Goal: Task Accomplishment & Management: Complete application form

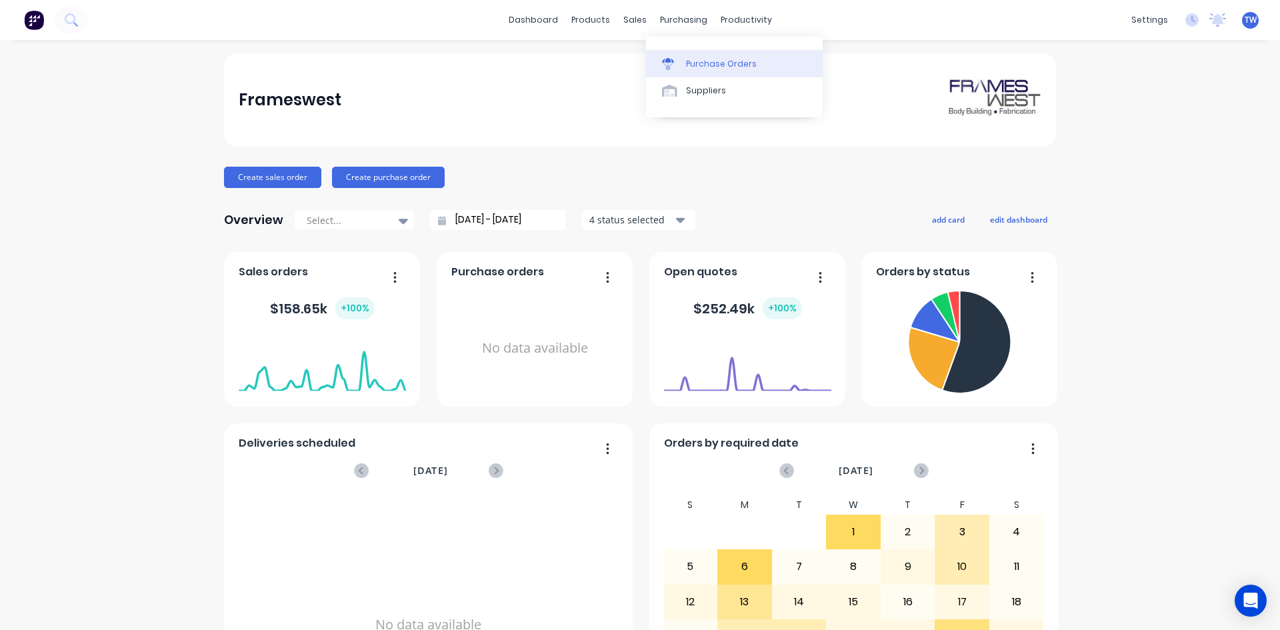
click at [705, 65] on div "Purchase Orders" at bounding box center [721, 64] width 71 height 12
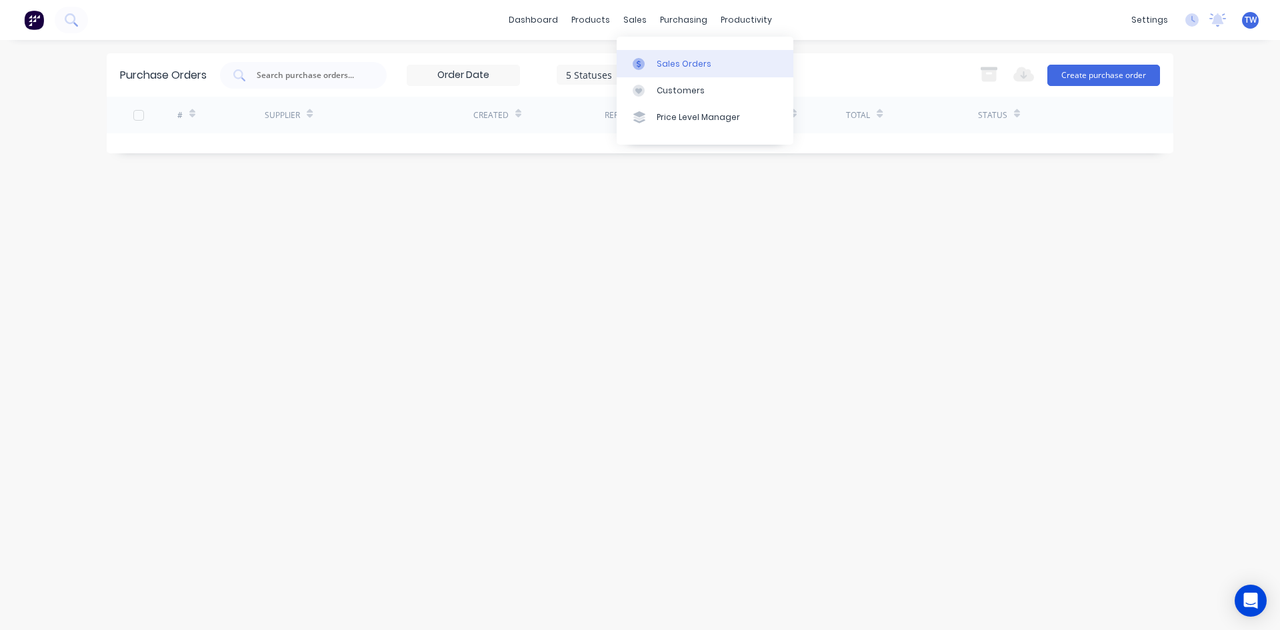
click at [664, 61] on div "Sales Orders" at bounding box center [684, 64] width 55 height 12
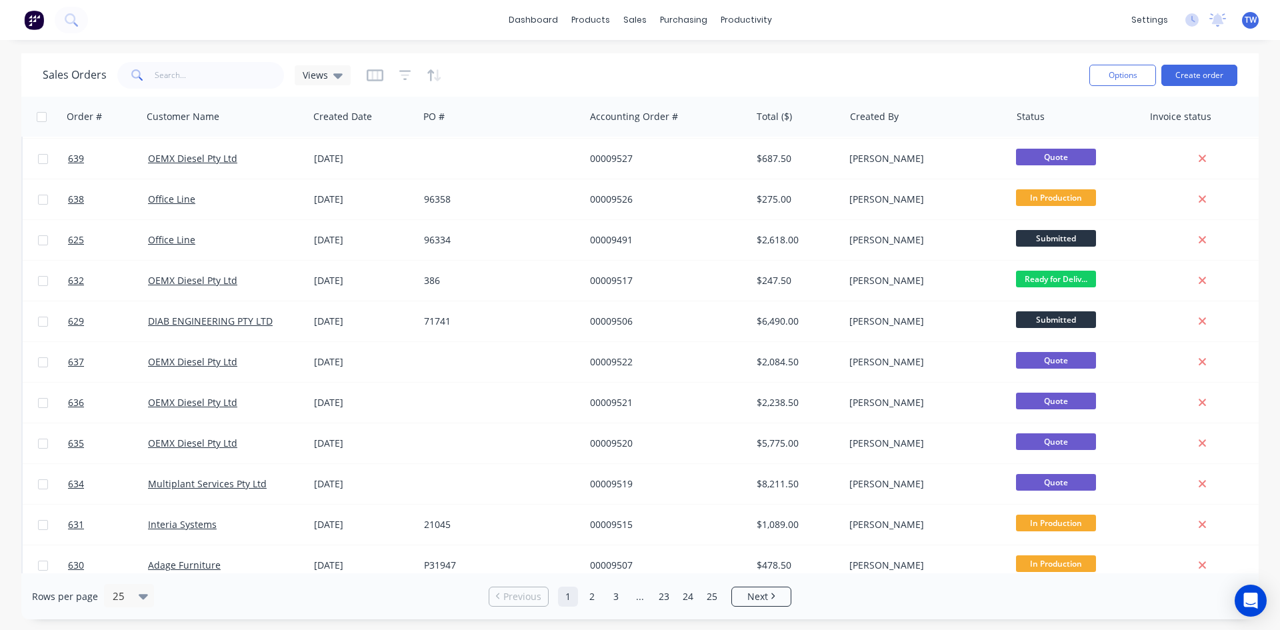
scroll to position [587, 0]
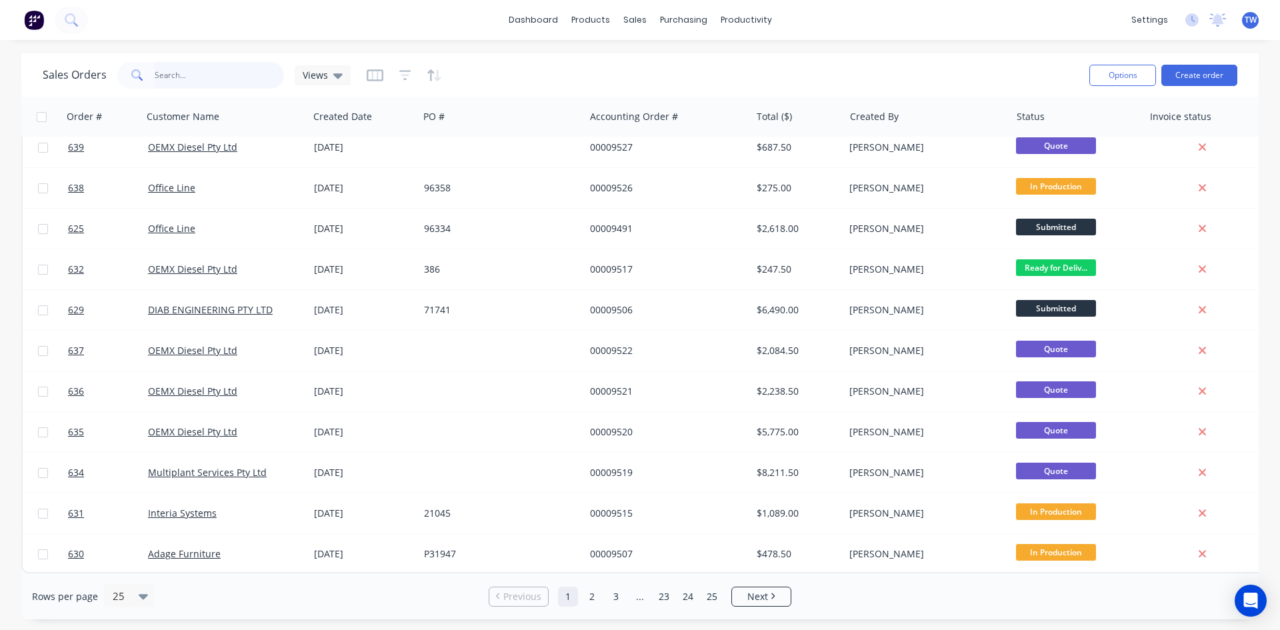
click at [239, 75] on input "text" at bounding box center [220, 75] width 130 height 27
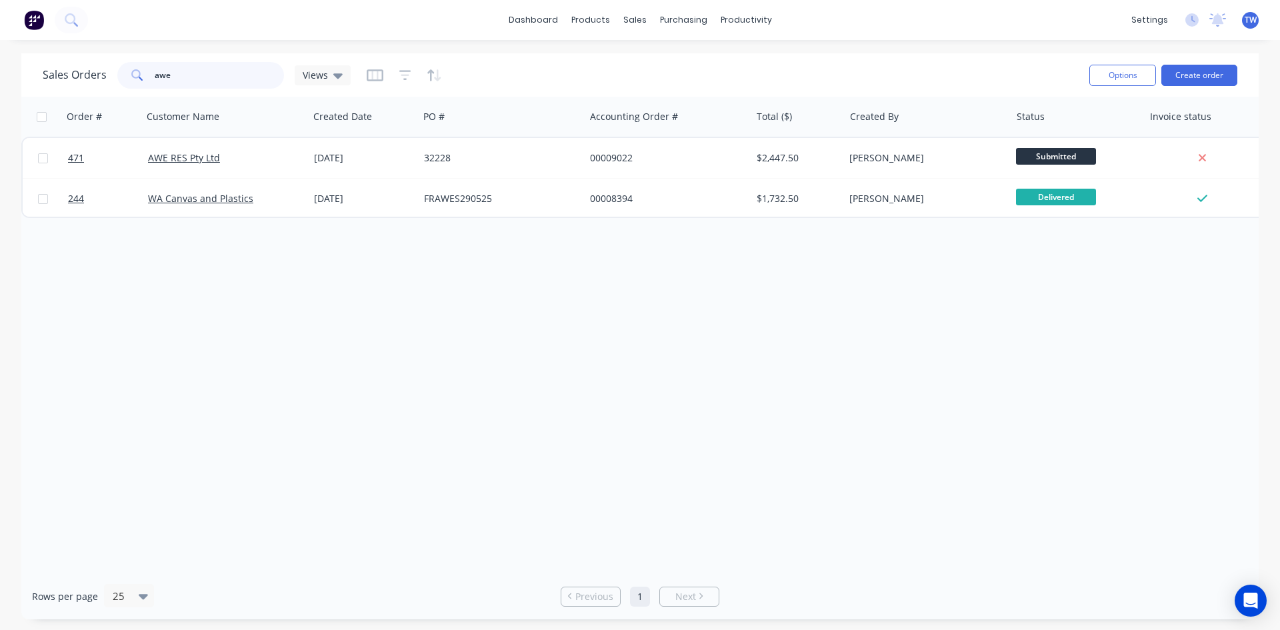
scroll to position [0, 0]
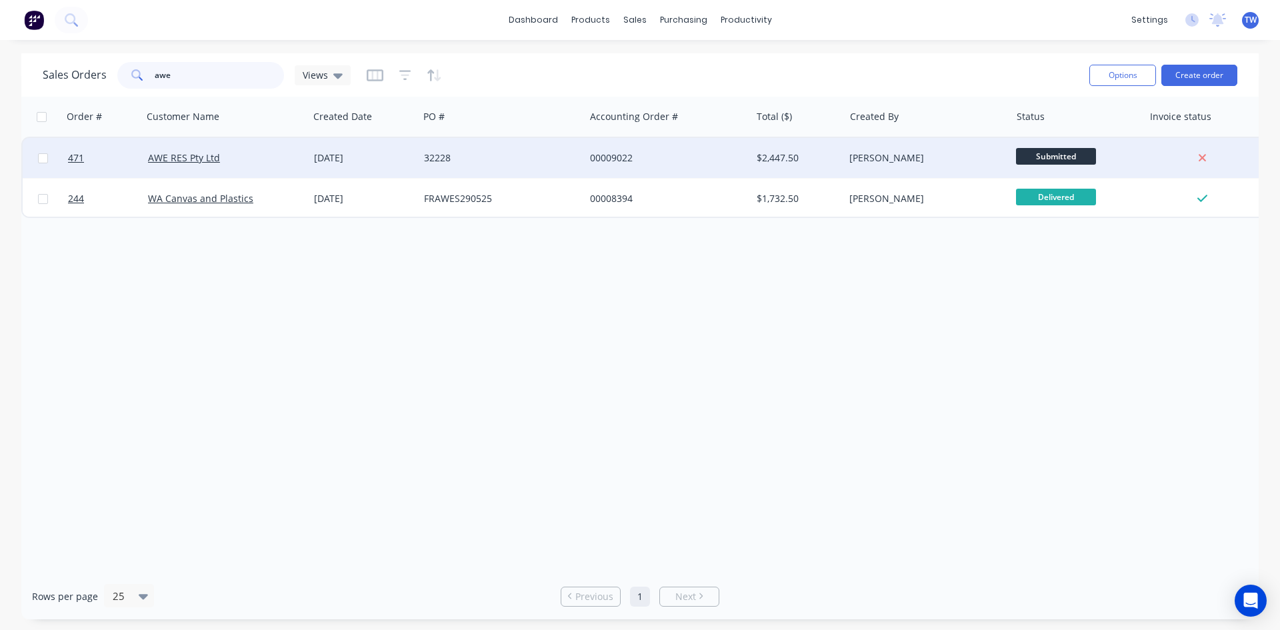
type input "awe"
click at [278, 146] on div "AWE RES Pty Ltd" at bounding box center [226, 158] width 166 height 40
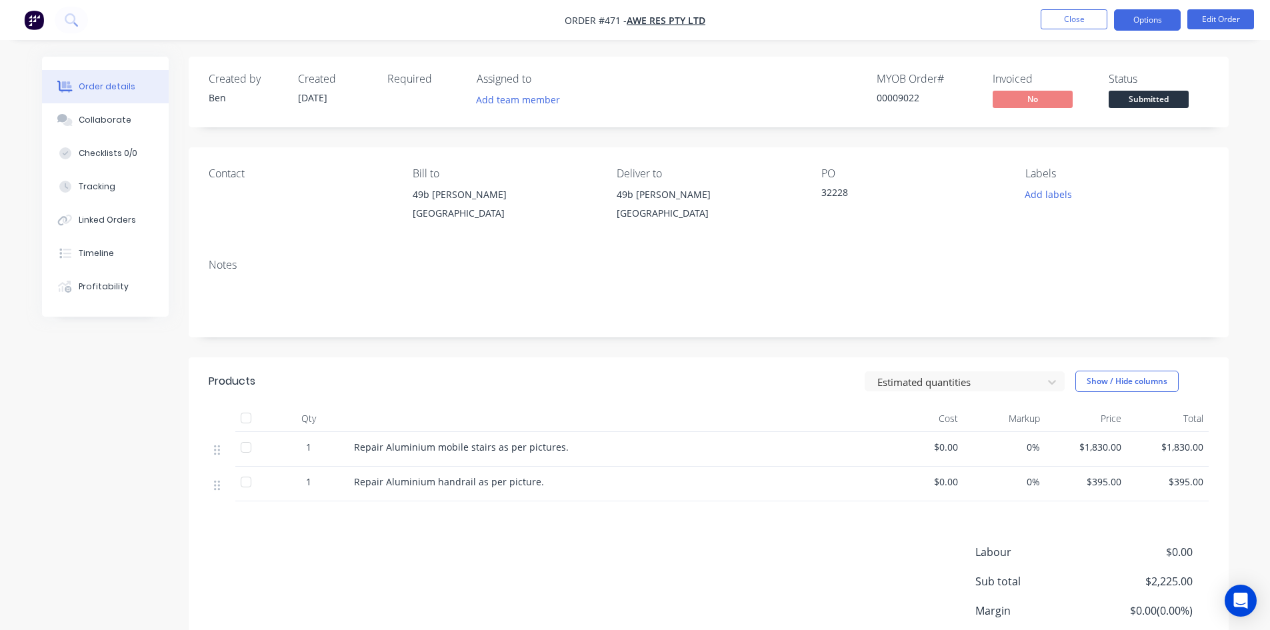
click at [1147, 13] on button "Options" at bounding box center [1147, 19] width 67 height 21
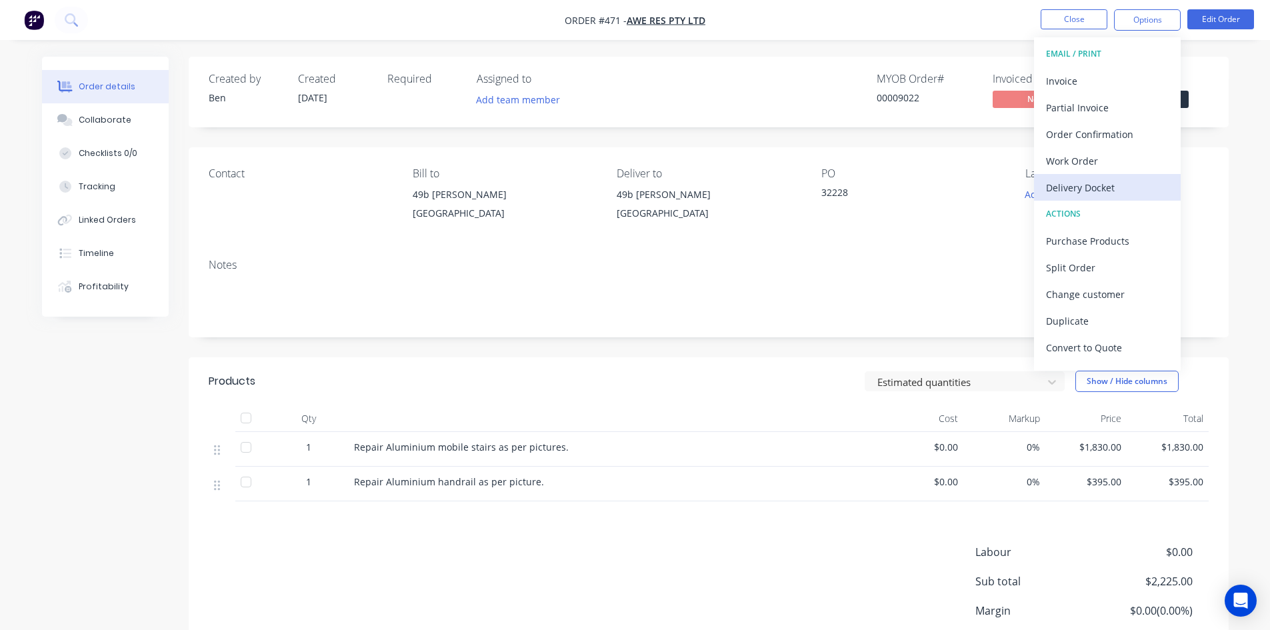
click at [1089, 183] on div "Delivery Docket" at bounding box center [1107, 187] width 123 height 19
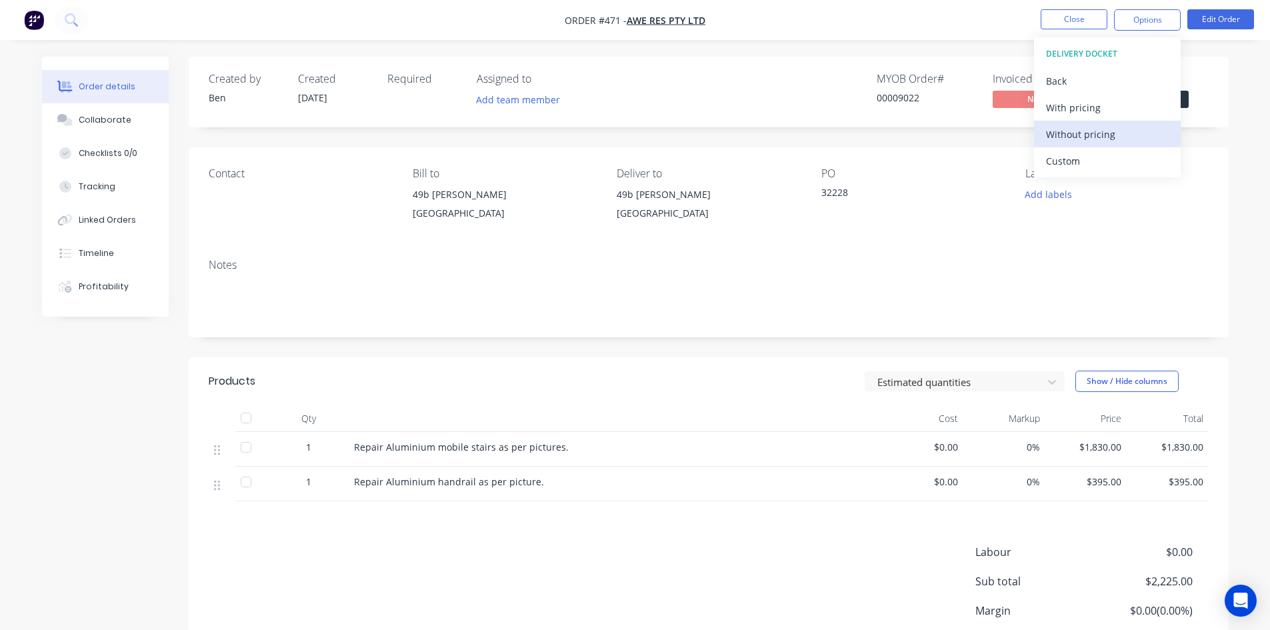
click at [1109, 133] on div "Without pricing" at bounding box center [1107, 134] width 123 height 19
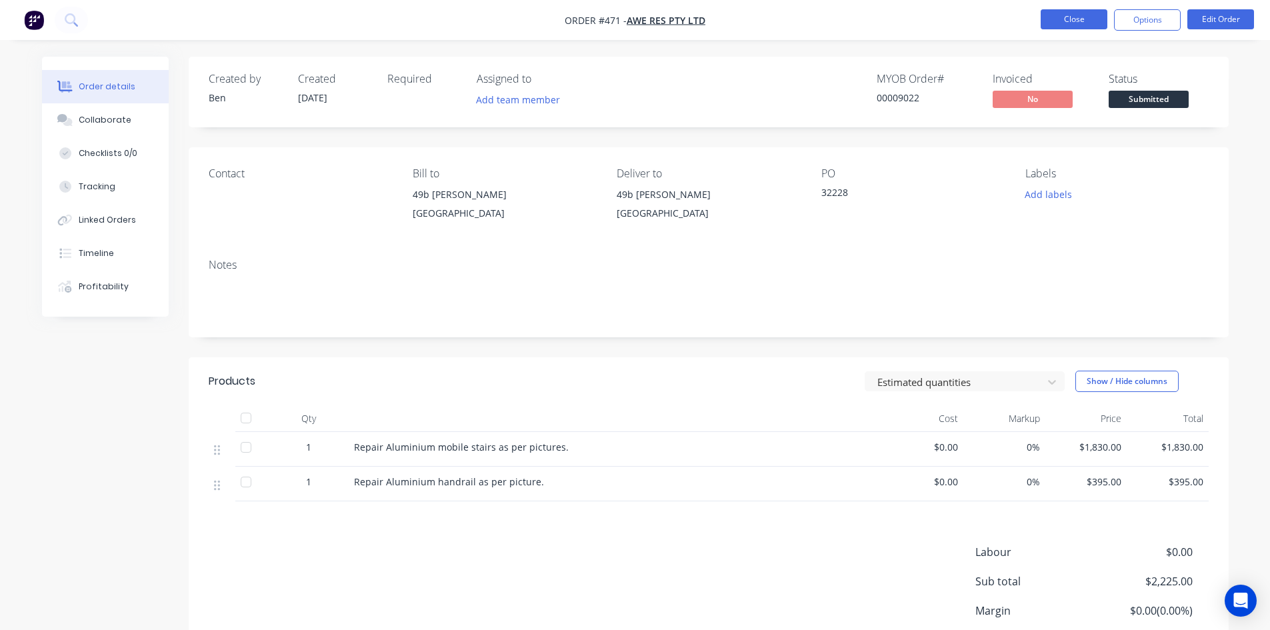
click at [1073, 23] on button "Close" at bounding box center [1074, 19] width 67 height 20
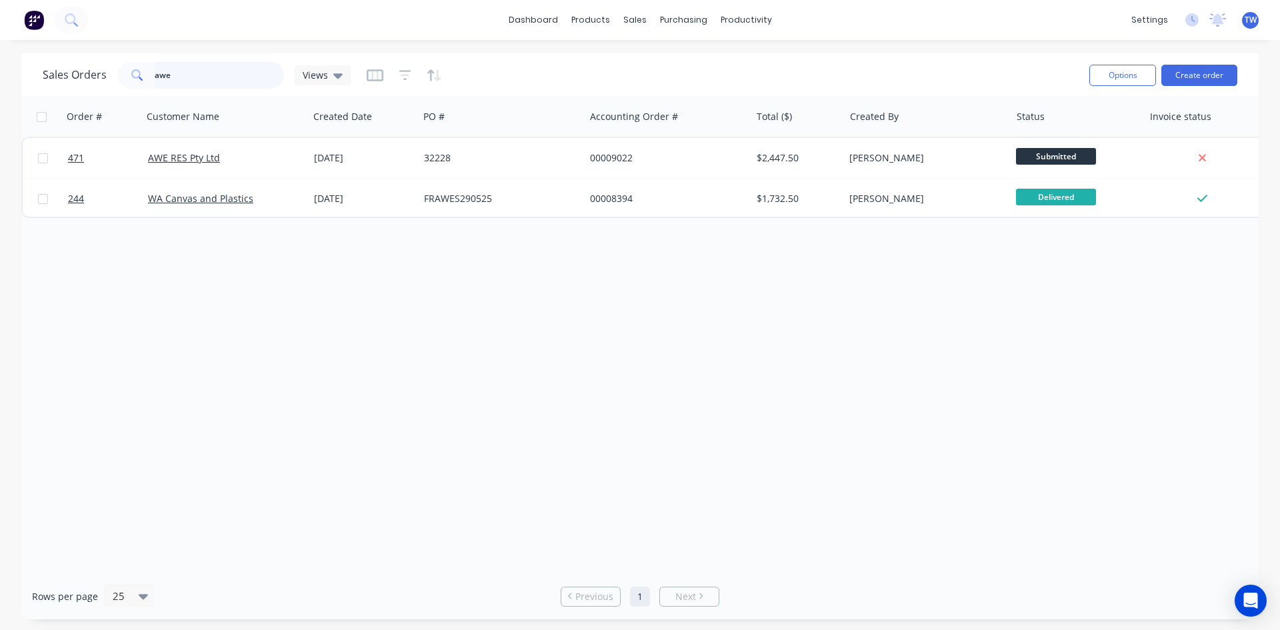
click at [190, 74] on input "awe" at bounding box center [220, 75] width 130 height 27
type input "a"
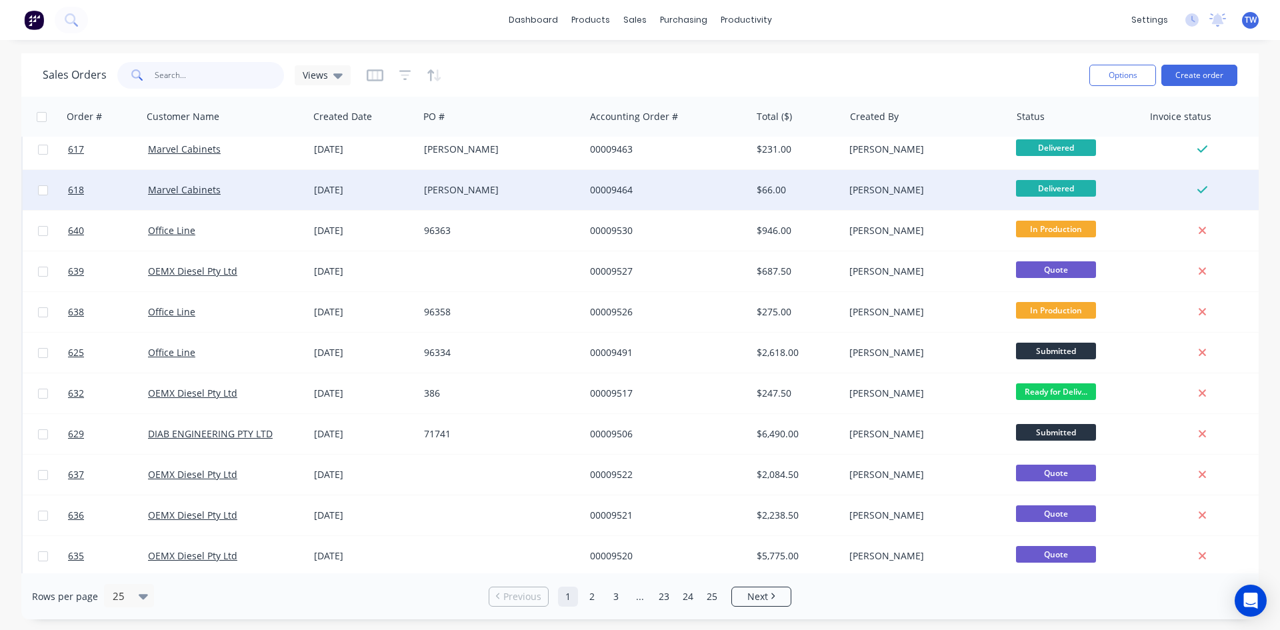
scroll to position [200, 0]
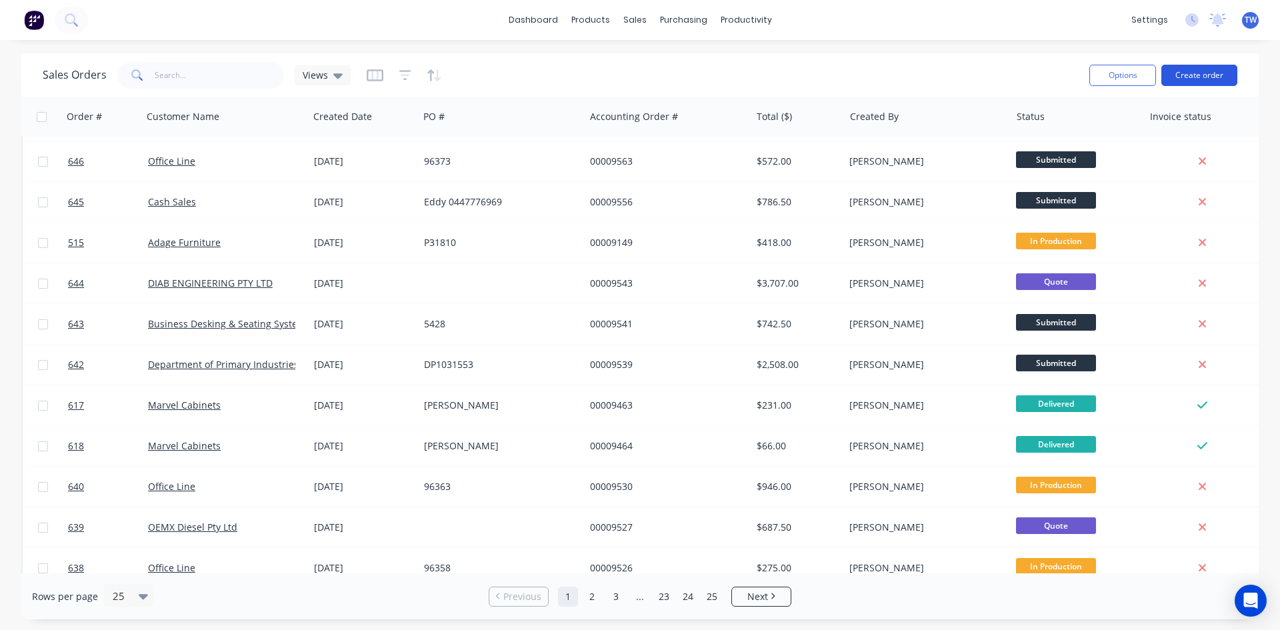
click at [1187, 71] on button "Create order" at bounding box center [1199, 75] width 76 height 21
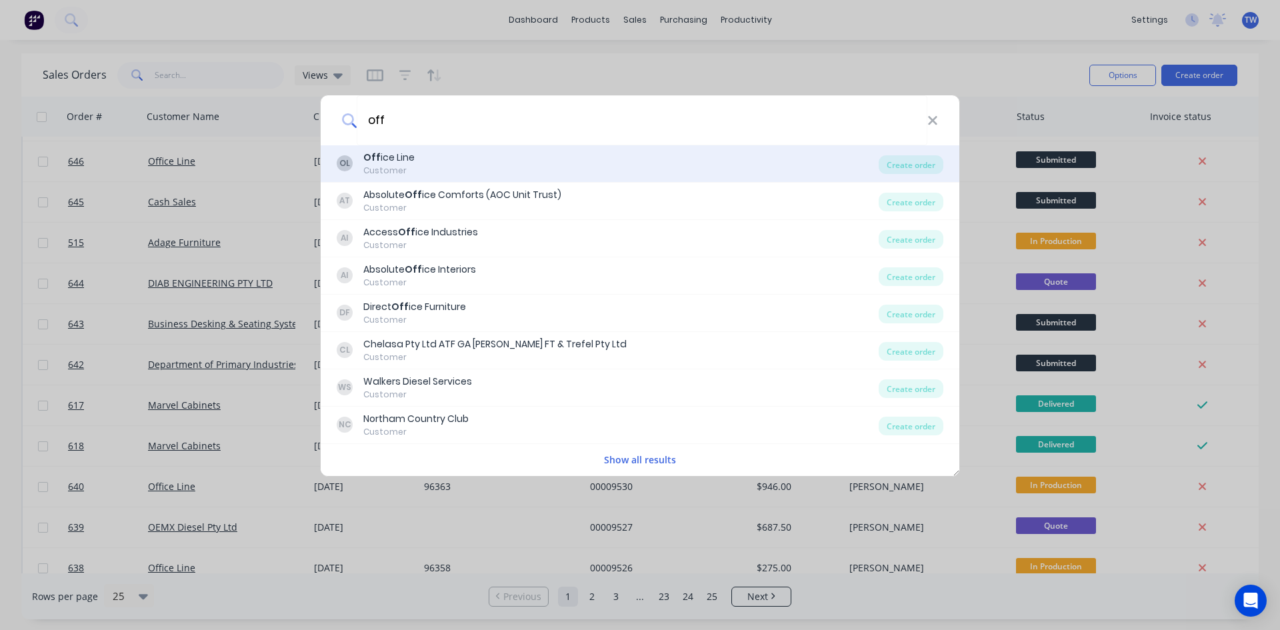
type input "off"
click at [401, 166] on div "Customer" at bounding box center [388, 171] width 51 height 12
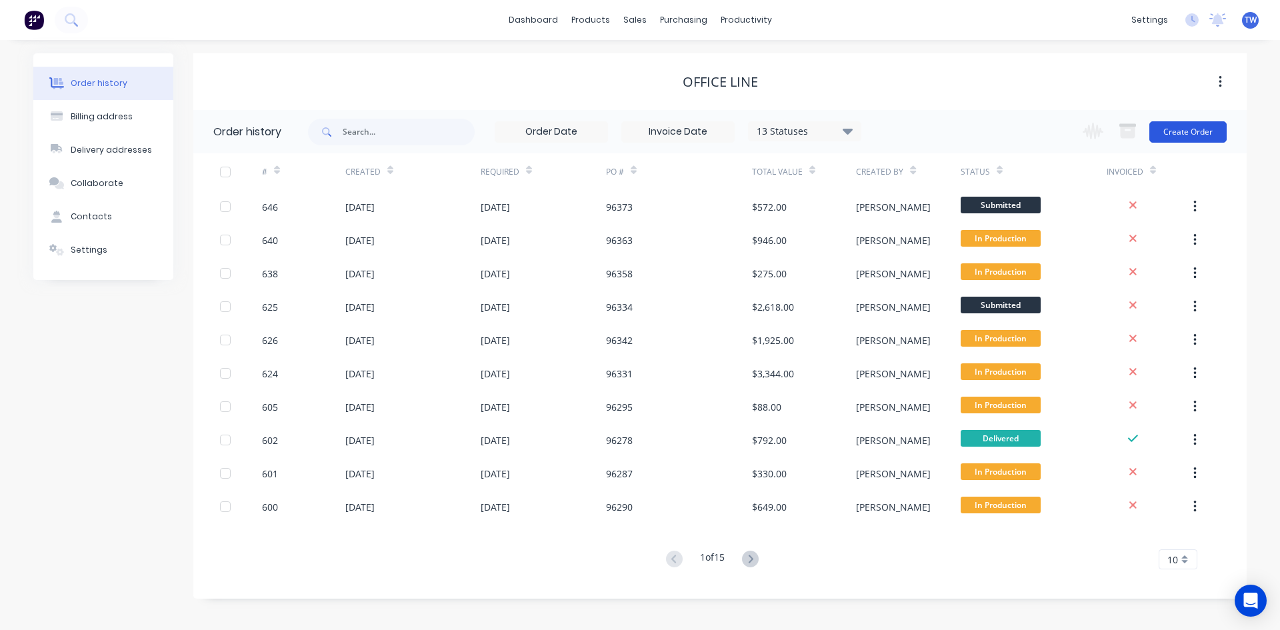
click at [1199, 135] on button "Create Order" at bounding box center [1187, 131] width 77 height 21
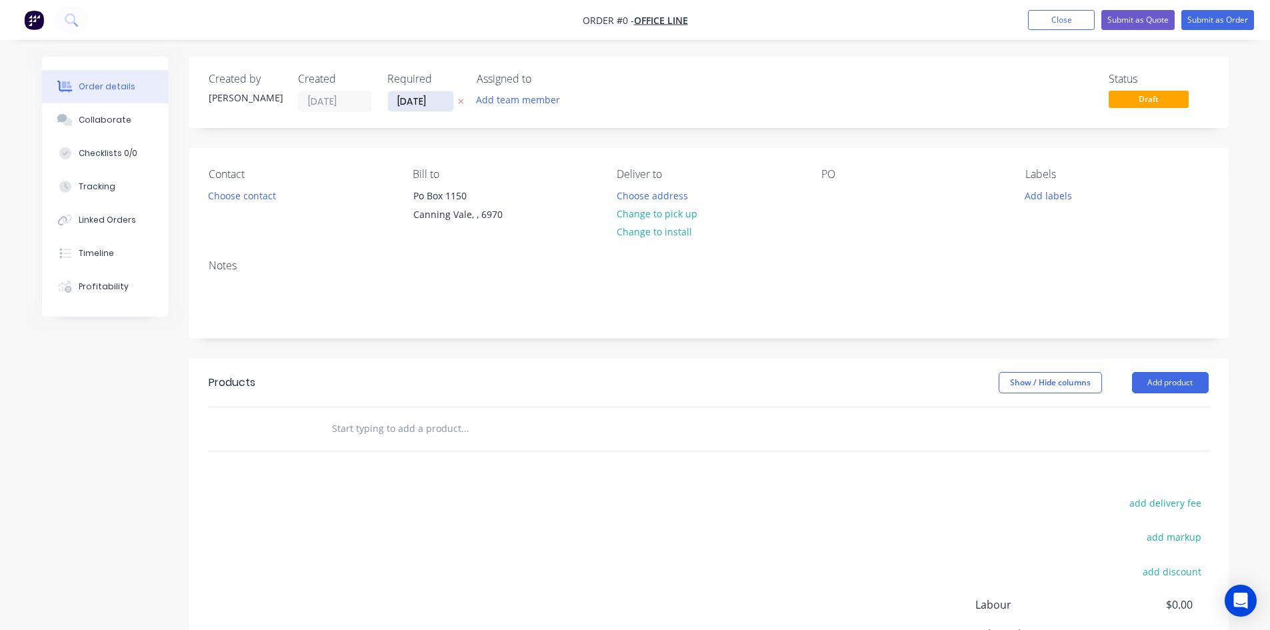
click at [429, 103] on input "[DATE]" at bounding box center [420, 101] width 65 height 20
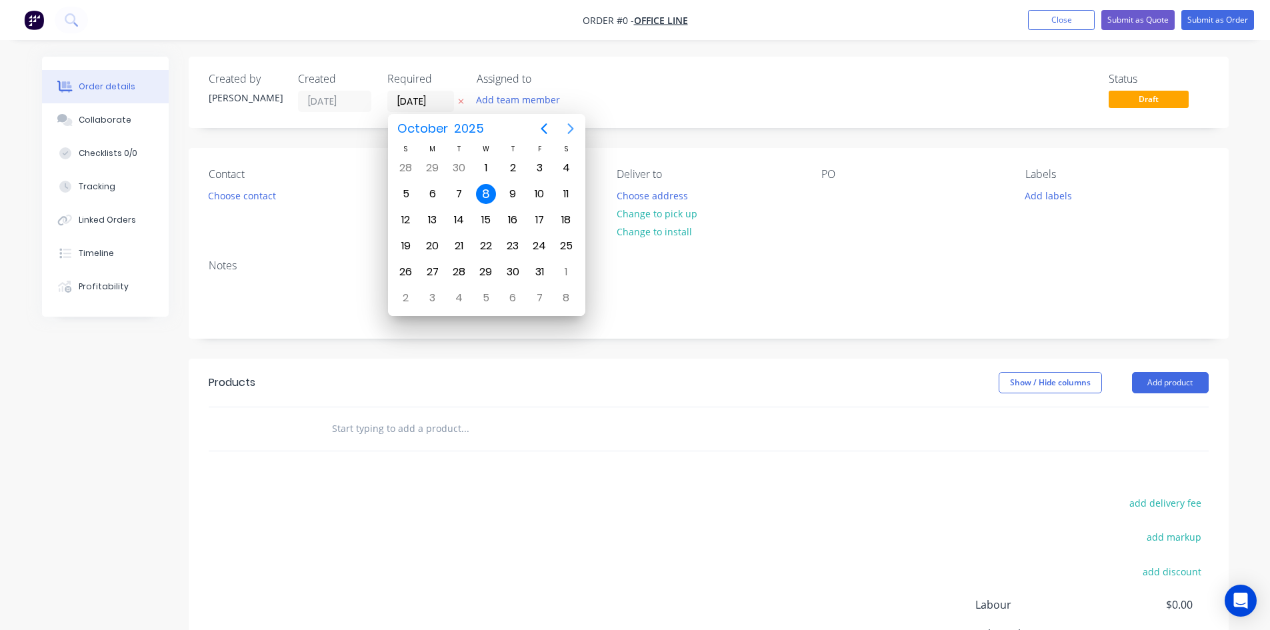
click at [567, 123] on icon "Next page" at bounding box center [571, 129] width 16 height 16
click at [429, 195] on div "8" at bounding box center [433, 194] width 20 height 20
type input "[DATE]"
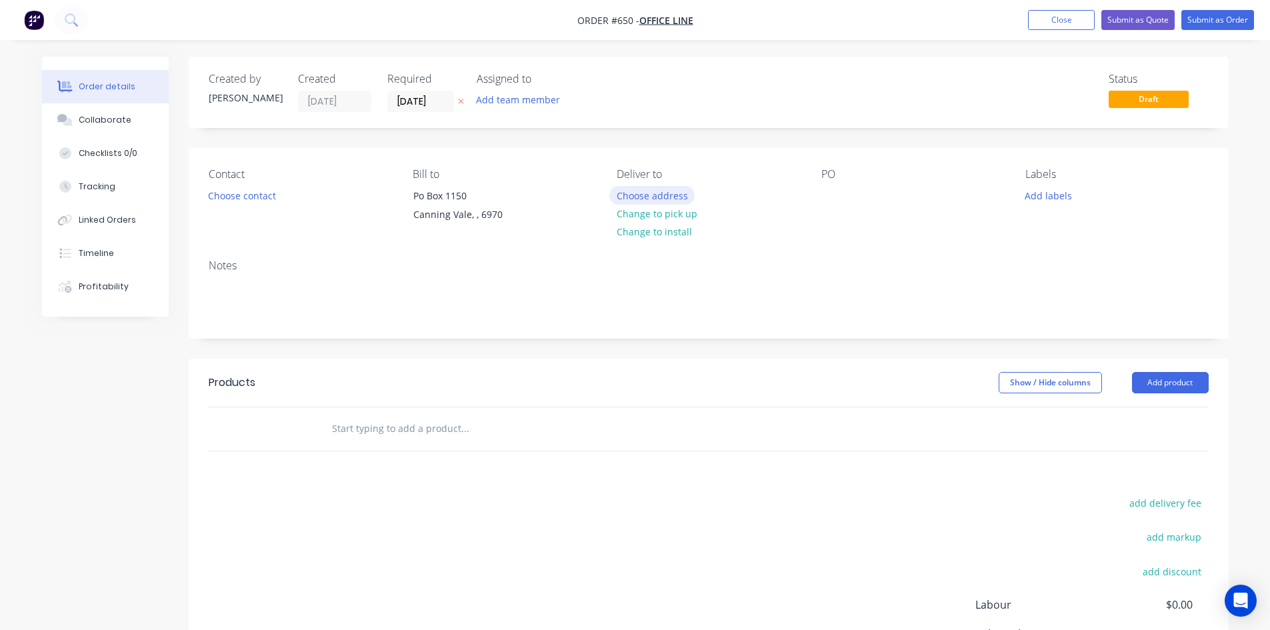
click at [616, 197] on button "Choose address" at bounding box center [651, 195] width 85 height 18
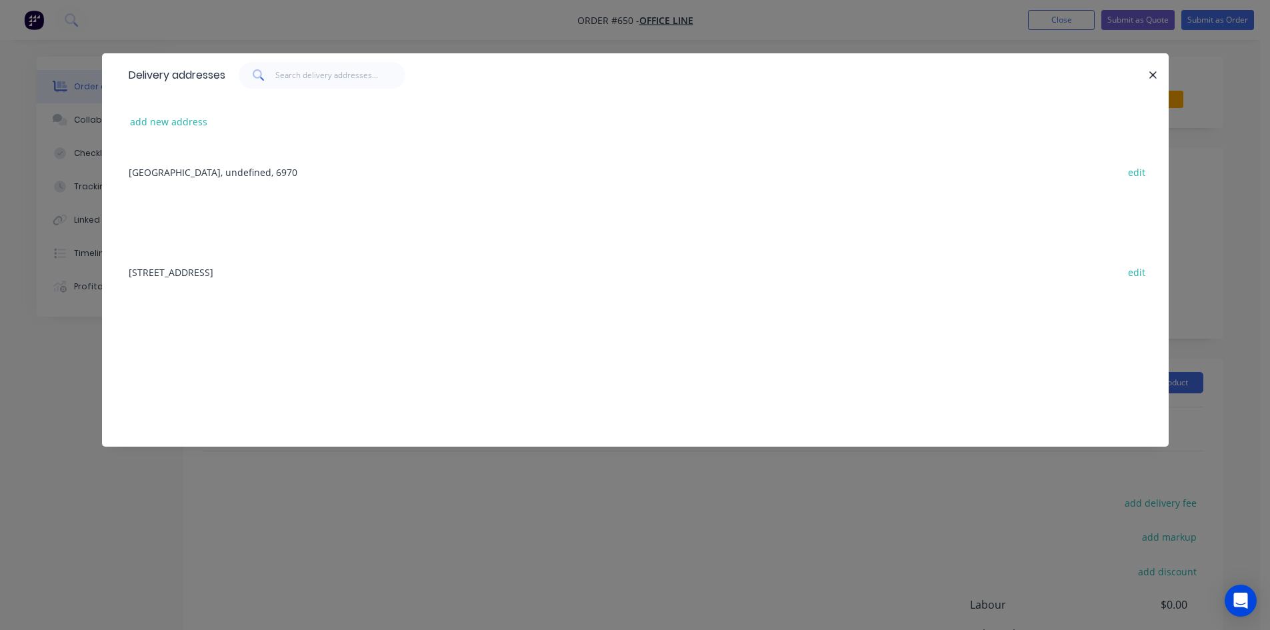
click at [360, 275] on div "[STREET_ADDRESS] edit" at bounding box center [635, 272] width 1027 height 50
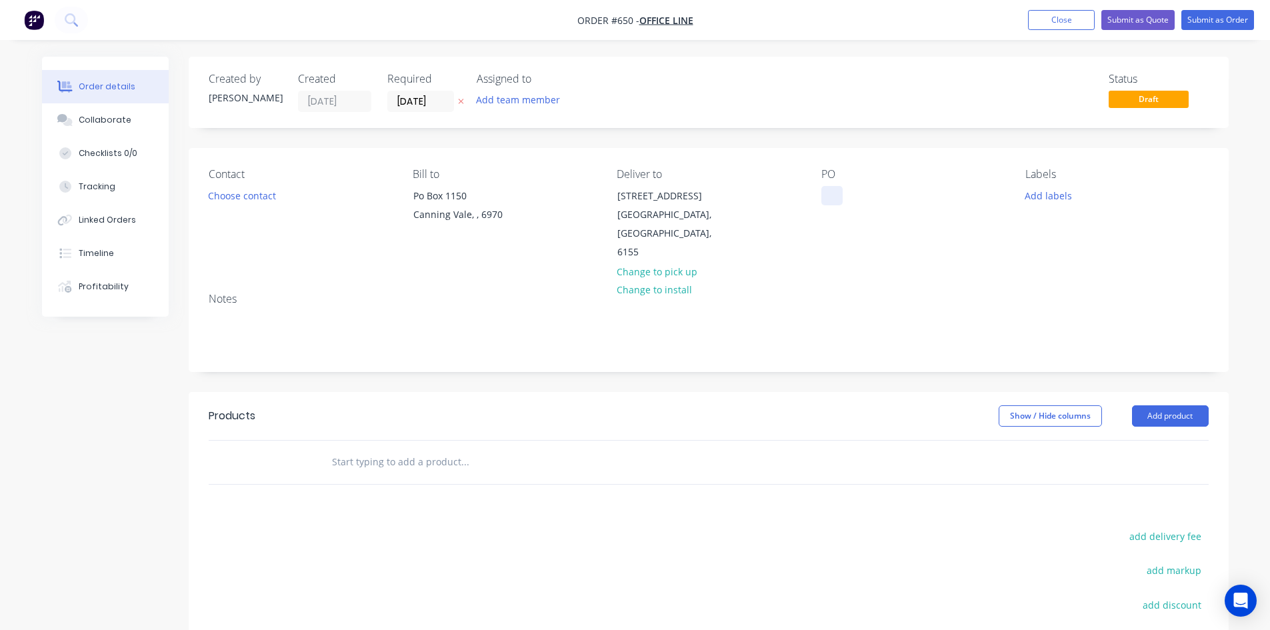
click at [827, 193] on div at bounding box center [831, 195] width 21 height 19
click at [1171, 405] on button "Add product" at bounding box center [1170, 415] width 77 height 21
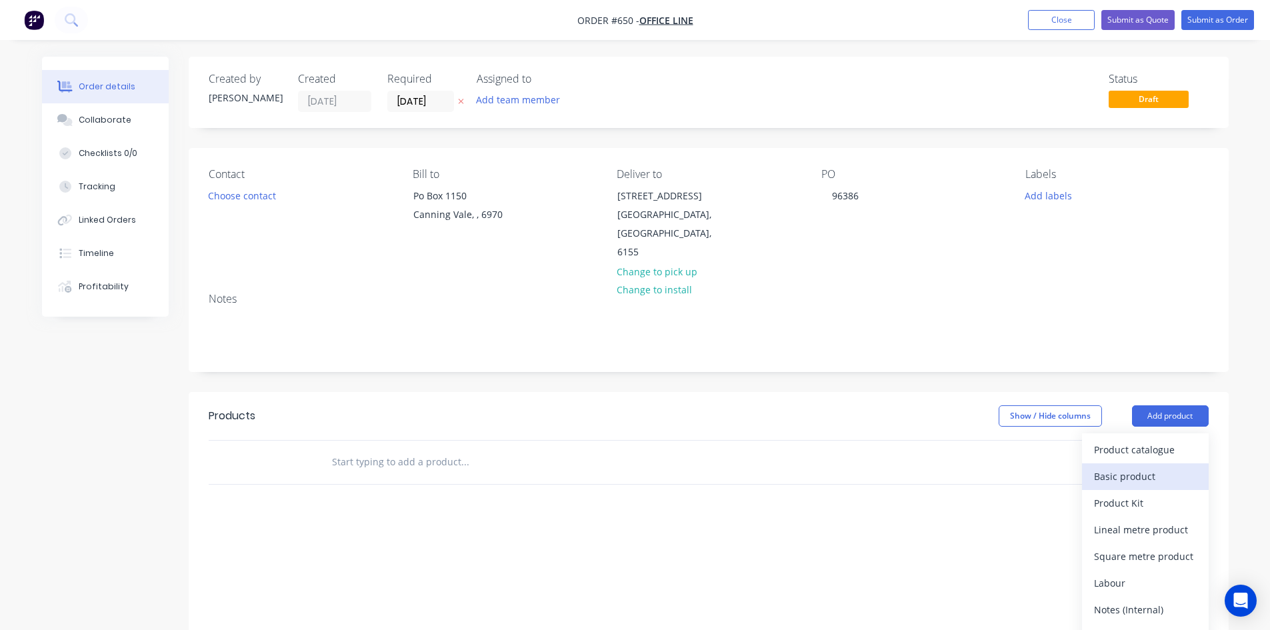
click at [1153, 467] on div "Basic product" at bounding box center [1145, 476] width 103 height 19
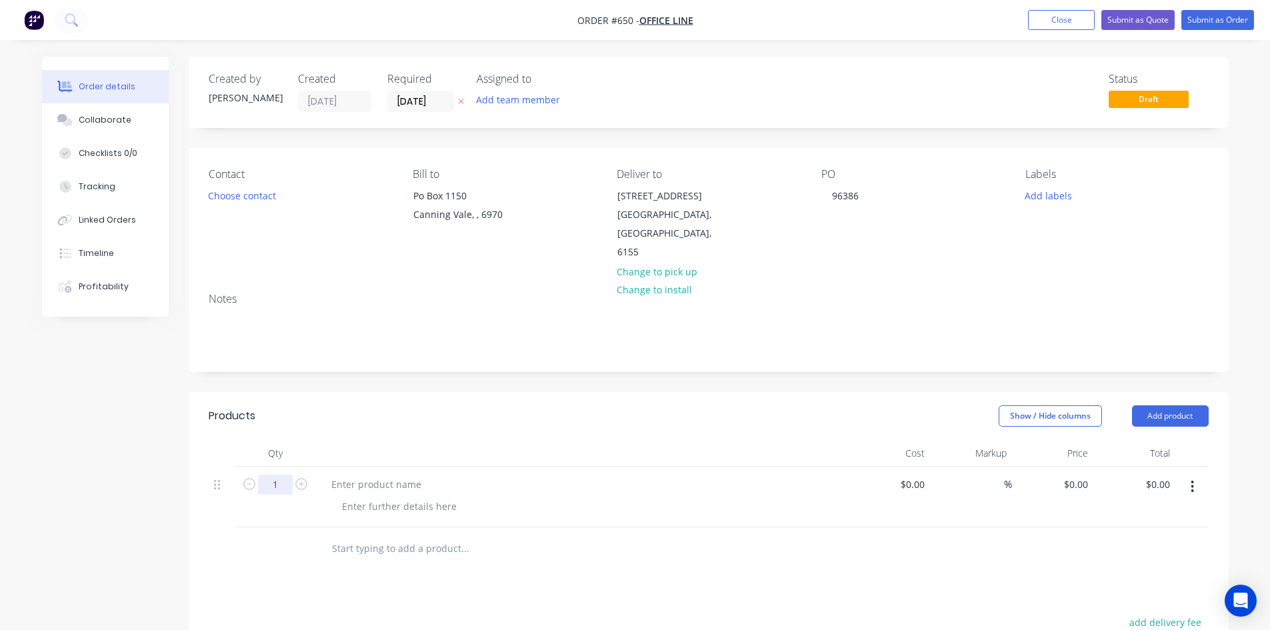
click at [275, 475] on input "1" at bounding box center [275, 485] width 35 height 20
type input "3"
click at [385, 475] on div at bounding box center [376, 484] width 111 height 19
paste div
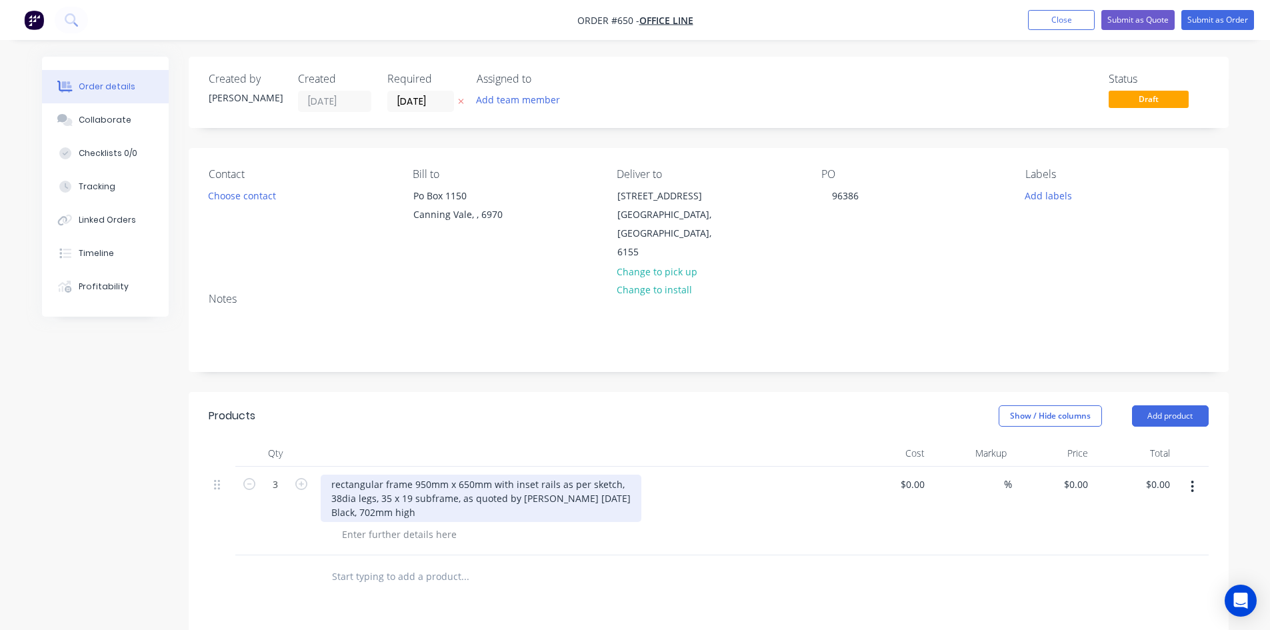
click at [589, 481] on div "rectangular frame 950mm x 650mm with inset rails as per sketch, 38dia legs, 35 …" at bounding box center [481, 498] width 321 height 47
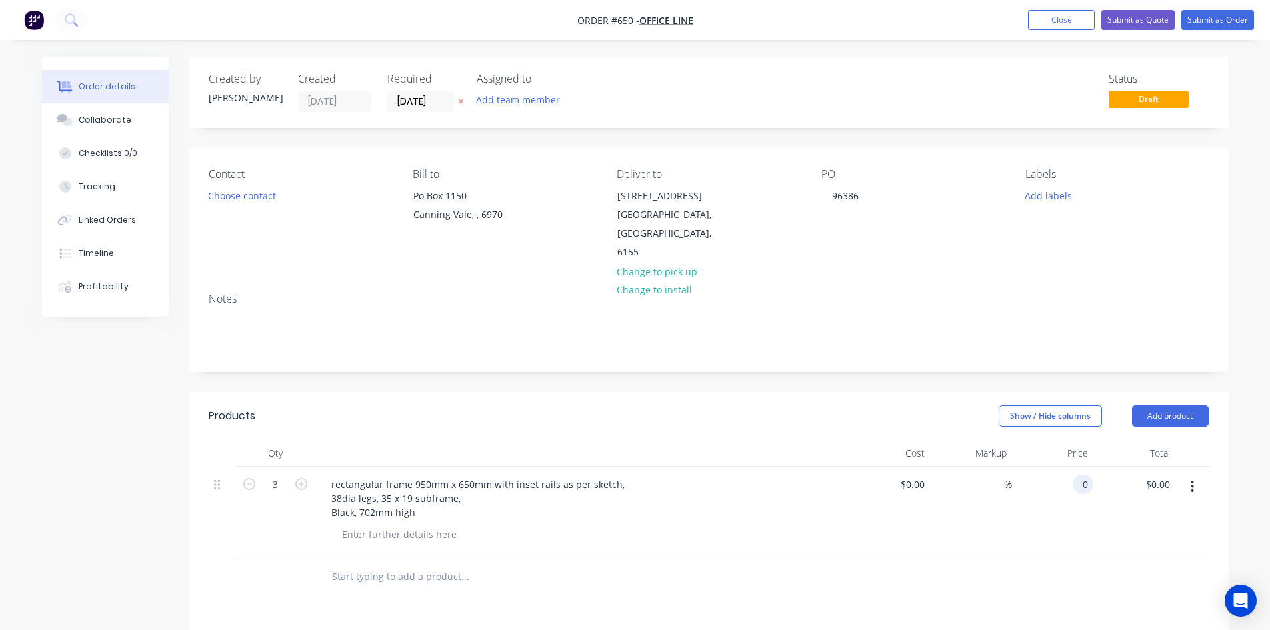
click at [1086, 475] on input "0" at bounding box center [1085, 484] width 15 height 19
type input "$115.00"
type input "$345.00"
click at [1162, 405] on button "Add product" at bounding box center [1170, 415] width 77 height 21
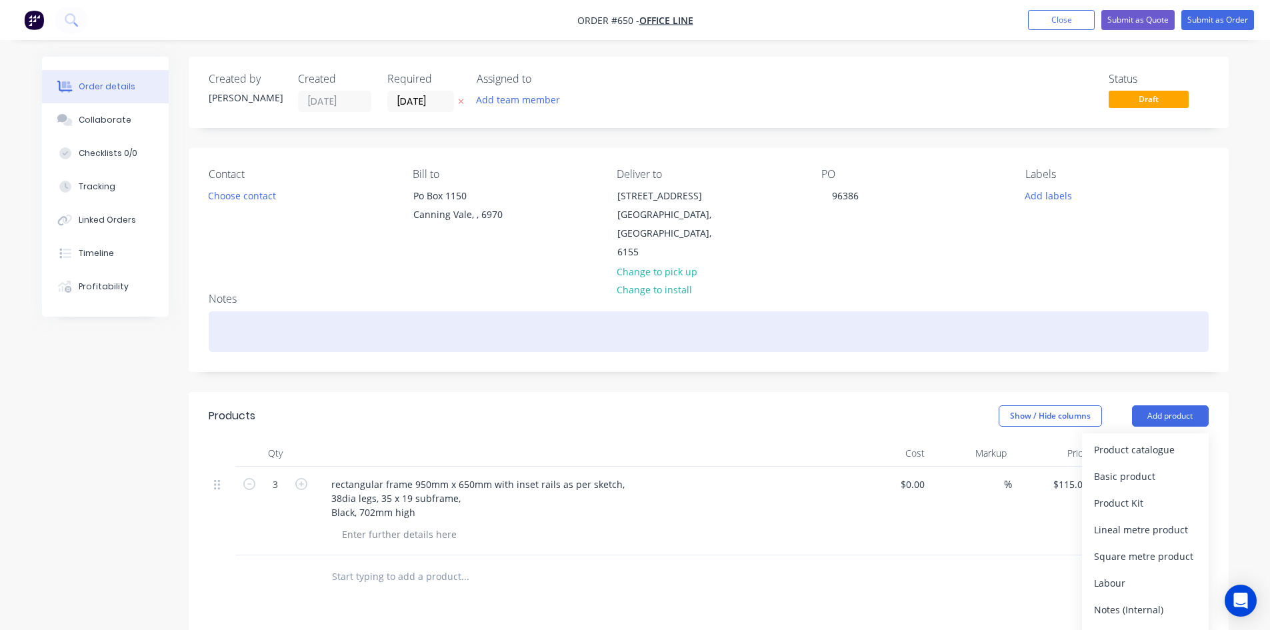
click at [1165, 311] on div at bounding box center [709, 331] width 1000 height 41
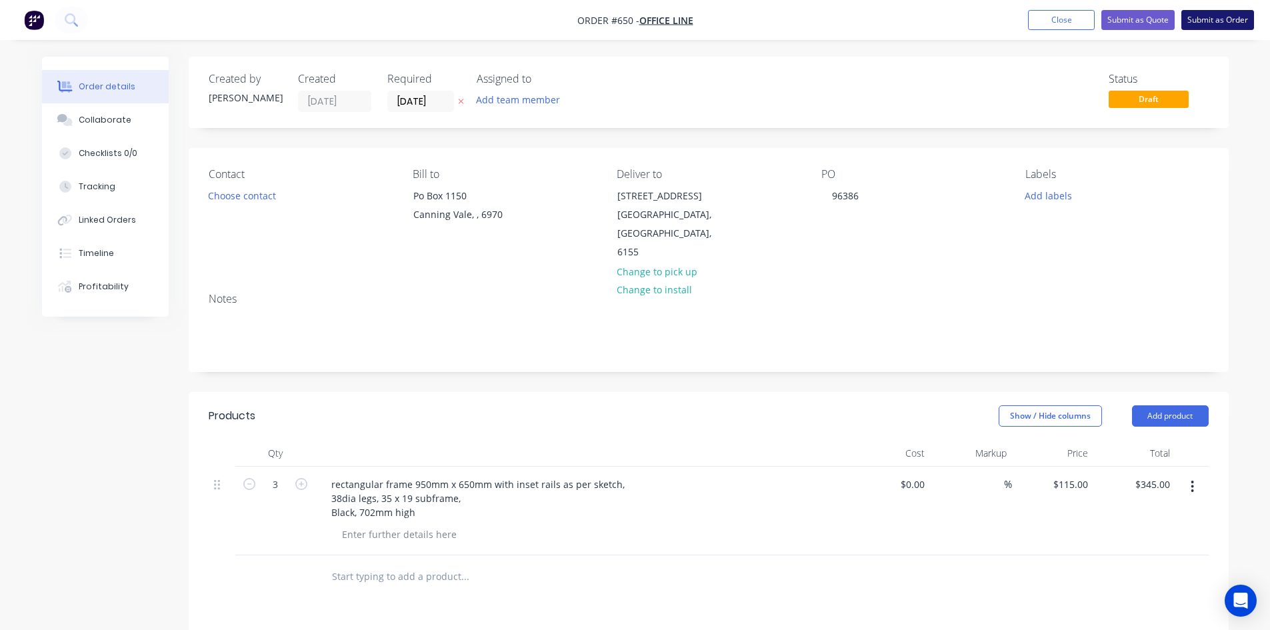
click at [1195, 21] on button "Submit as Order" at bounding box center [1217, 20] width 73 height 20
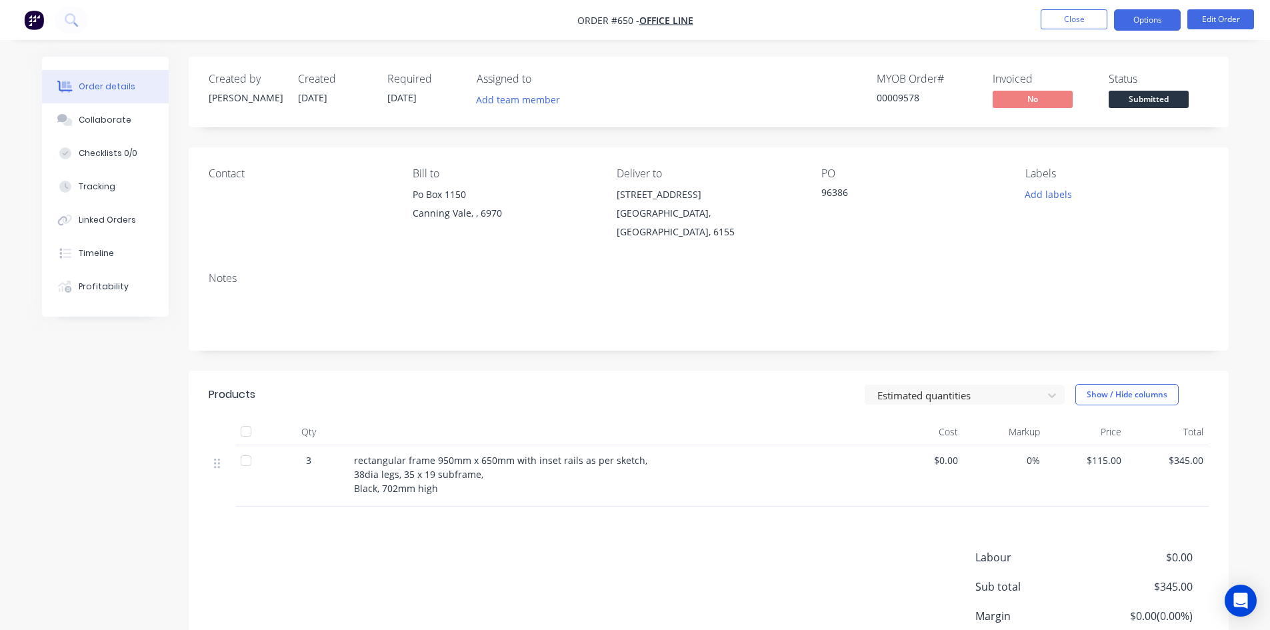
click at [1149, 23] on button "Options" at bounding box center [1147, 19] width 67 height 21
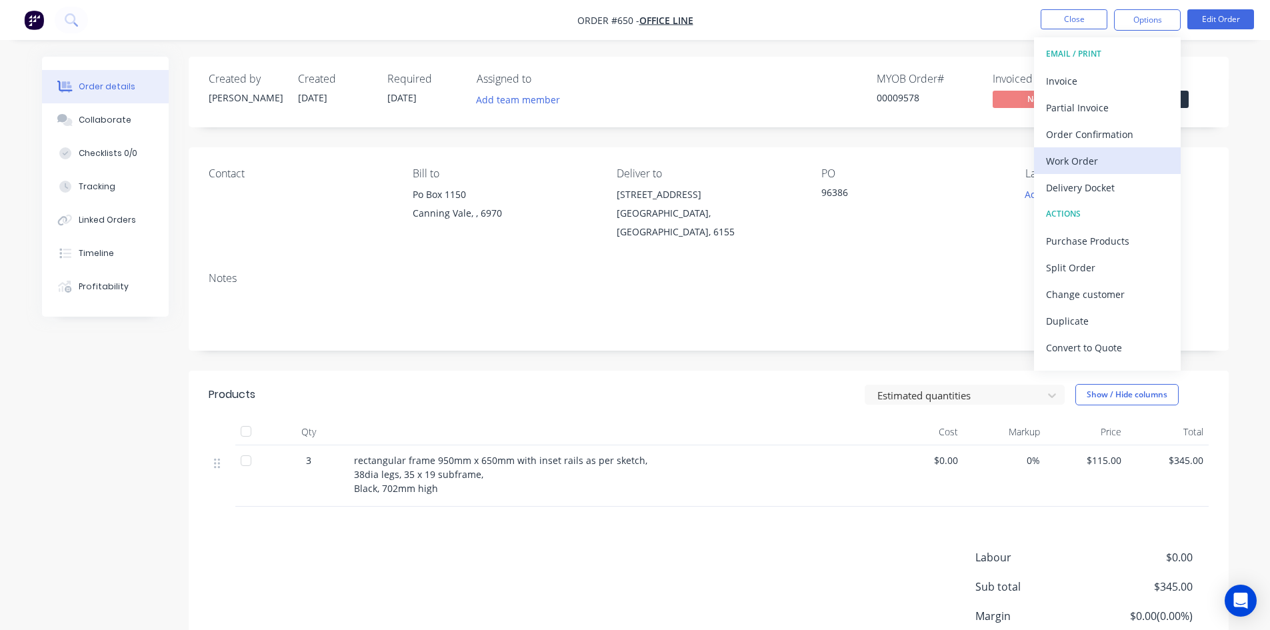
click at [1107, 161] on div "Work Order" at bounding box center [1107, 160] width 123 height 19
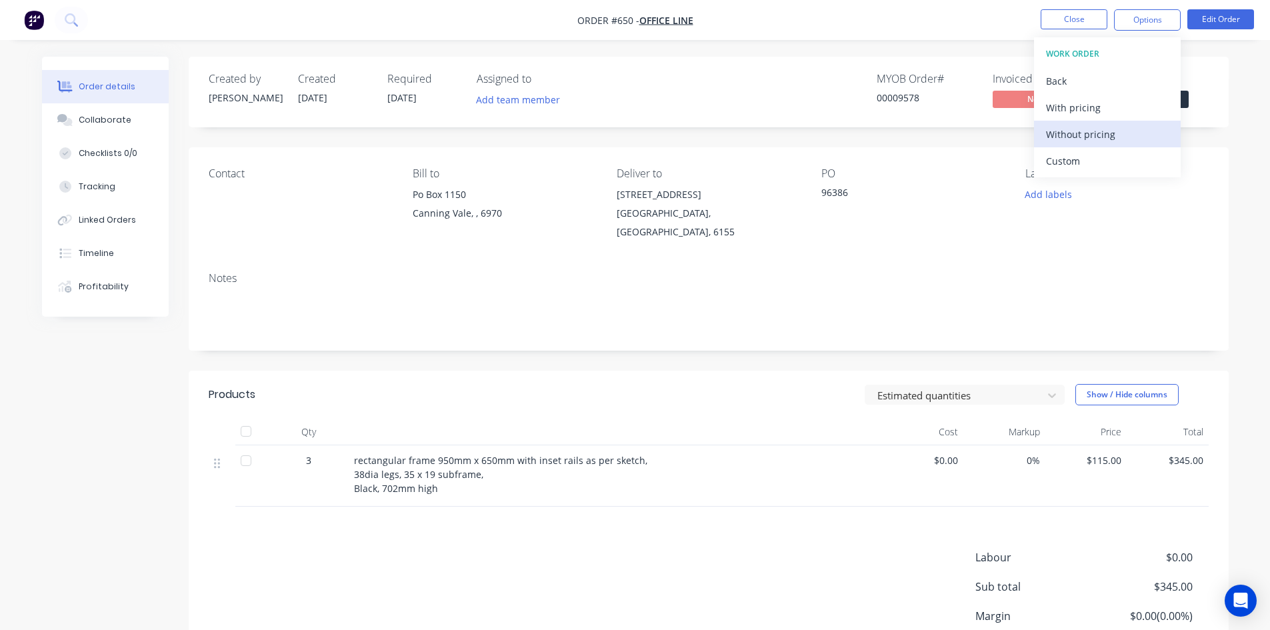
click at [1104, 133] on div "Without pricing" at bounding box center [1107, 134] width 123 height 19
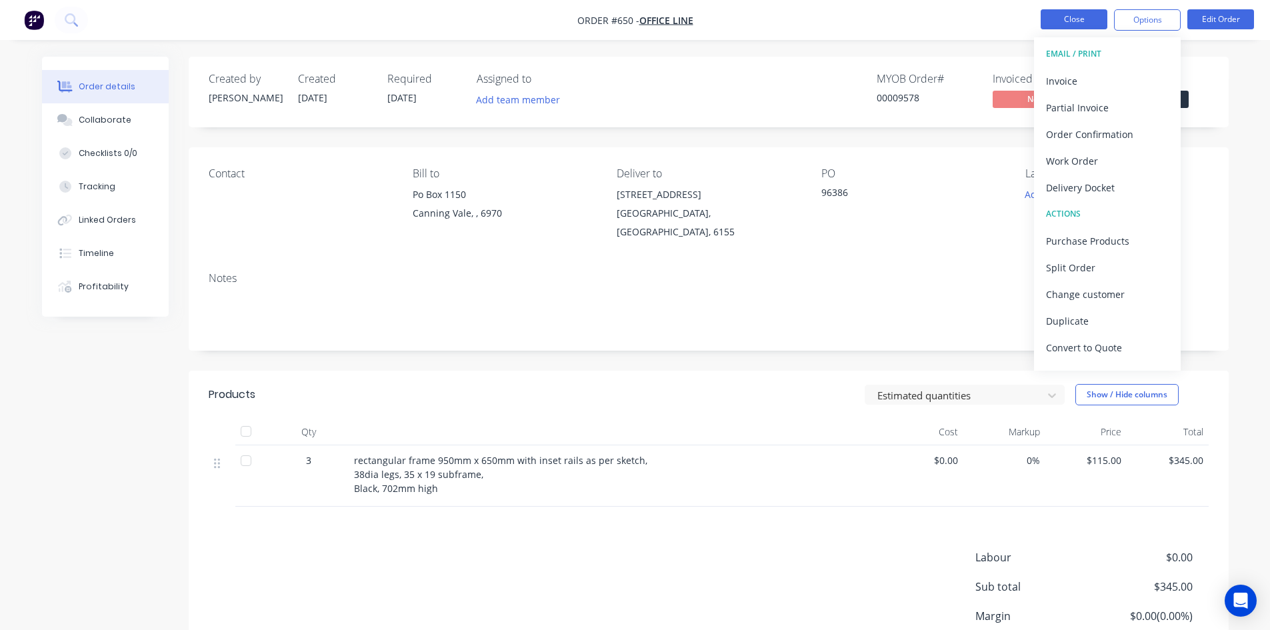
click at [1073, 15] on button "Close" at bounding box center [1074, 19] width 67 height 20
